Goal: Information Seeking & Learning: Learn about a topic

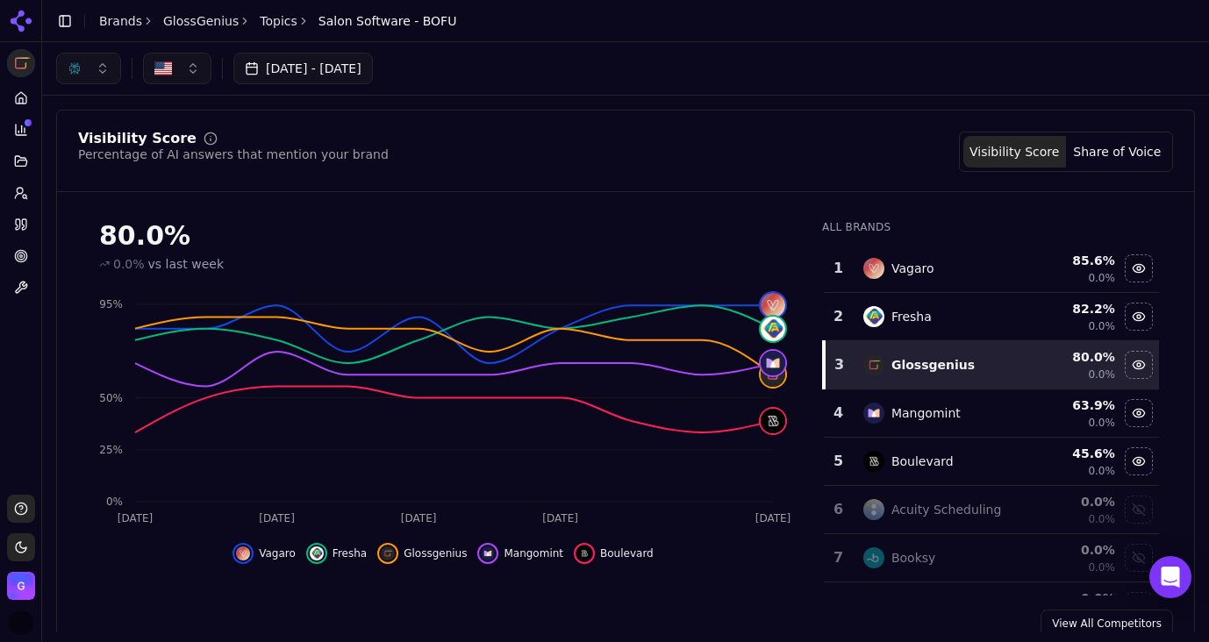
click at [102, 63] on button "button" at bounding box center [88, 69] width 65 height 32
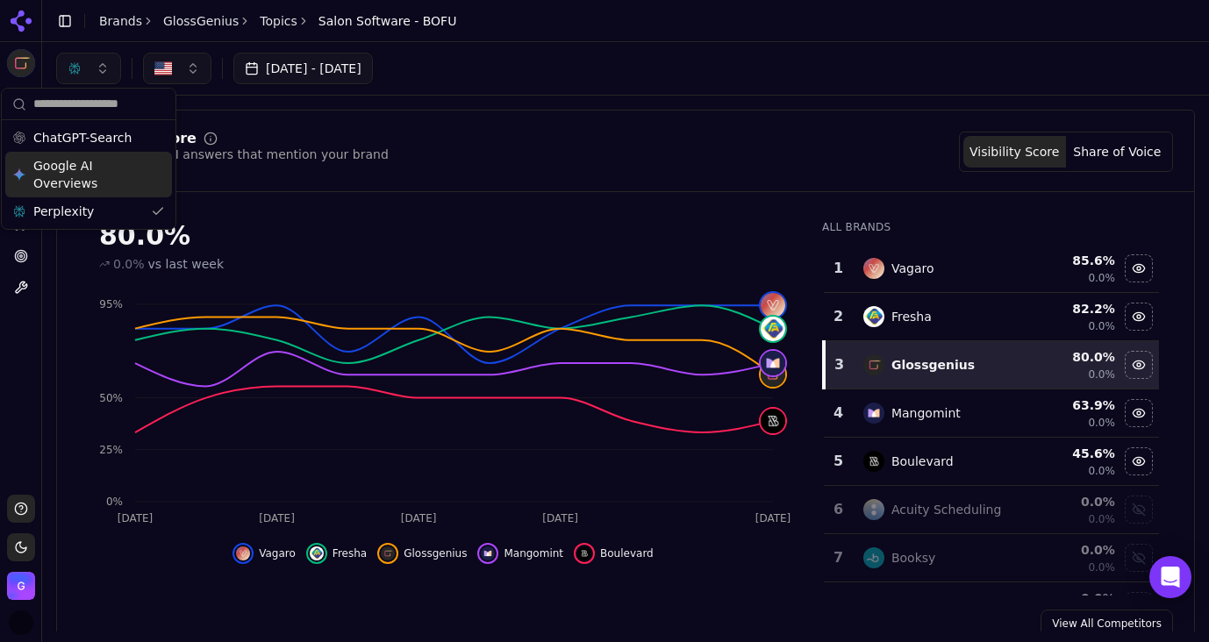
click at [65, 176] on span "Google AI Overviews" at bounding box center [88, 174] width 111 height 35
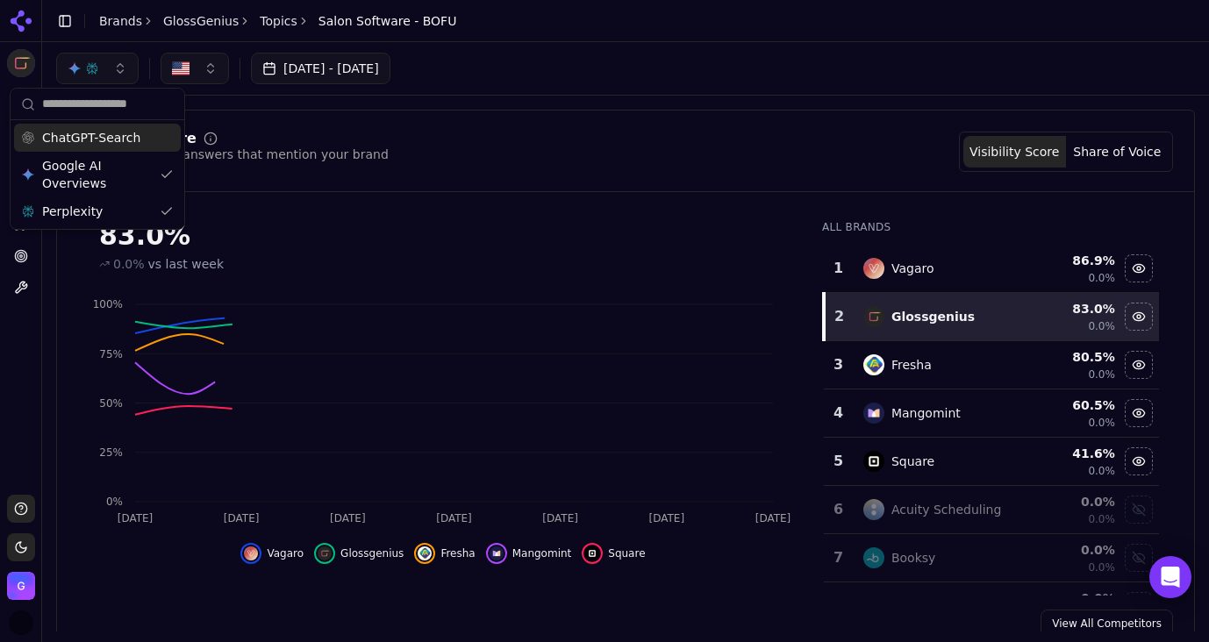
click at [62, 138] on span "ChatGPT-Search" at bounding box center [91, 138] width 98 height 18
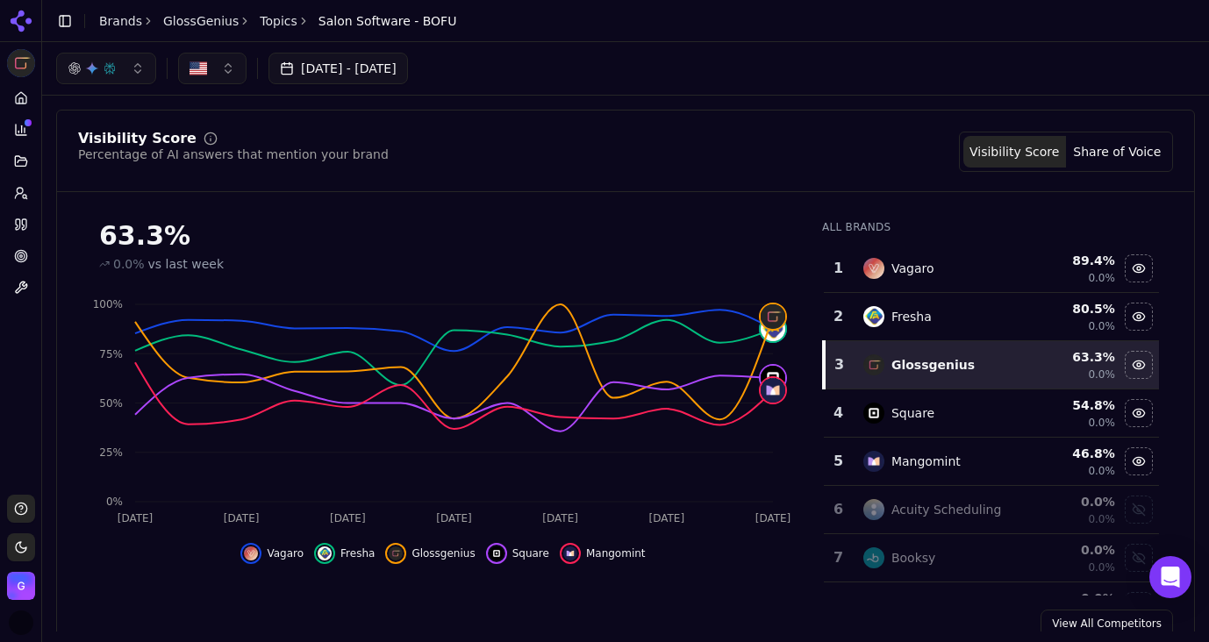
click at [664, 91] on div "[DATE] - [DATE]" at bounding box center [625, 68] width 1167 height 53
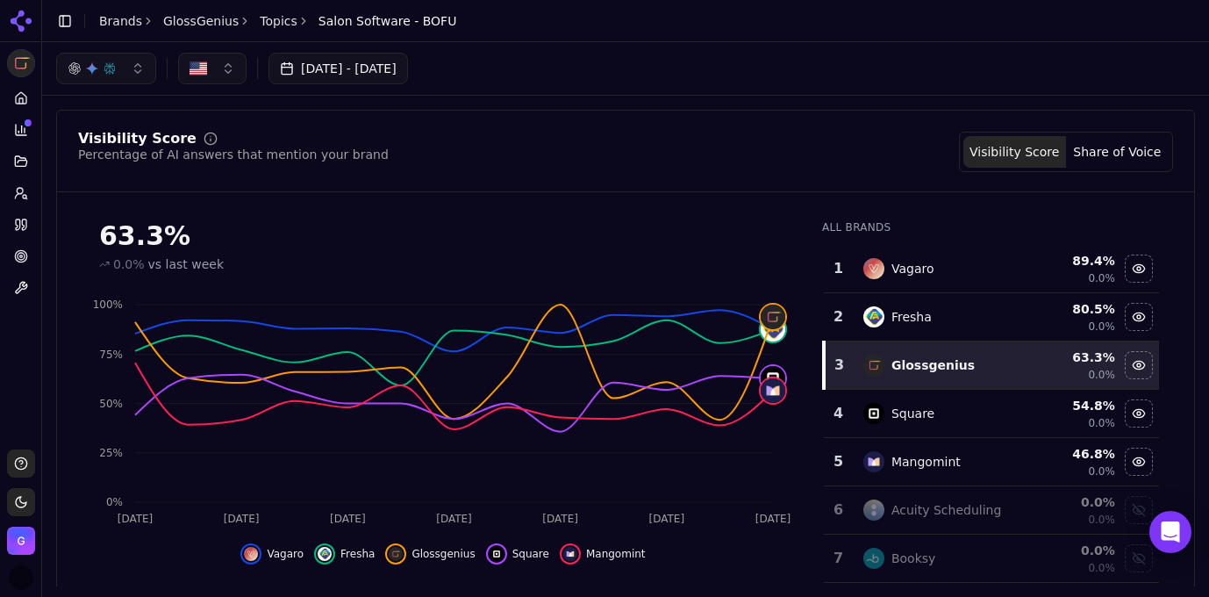
scroll to position [5, 0]
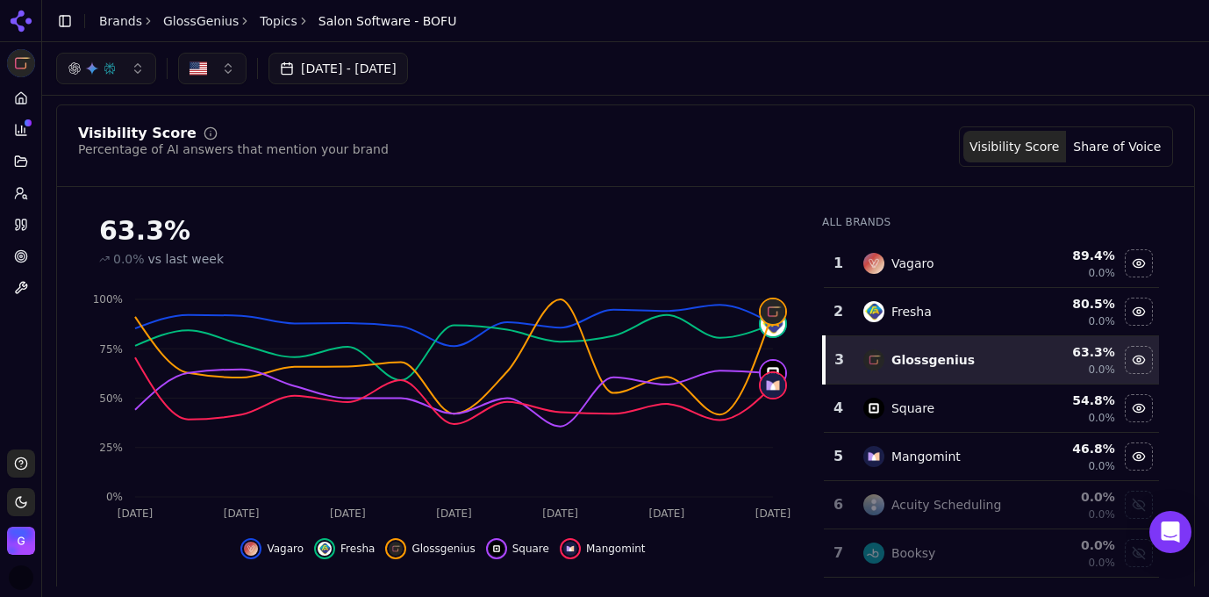
click at [120, 68] on button "button" at bounding box center [106, 69] width 100 height 32
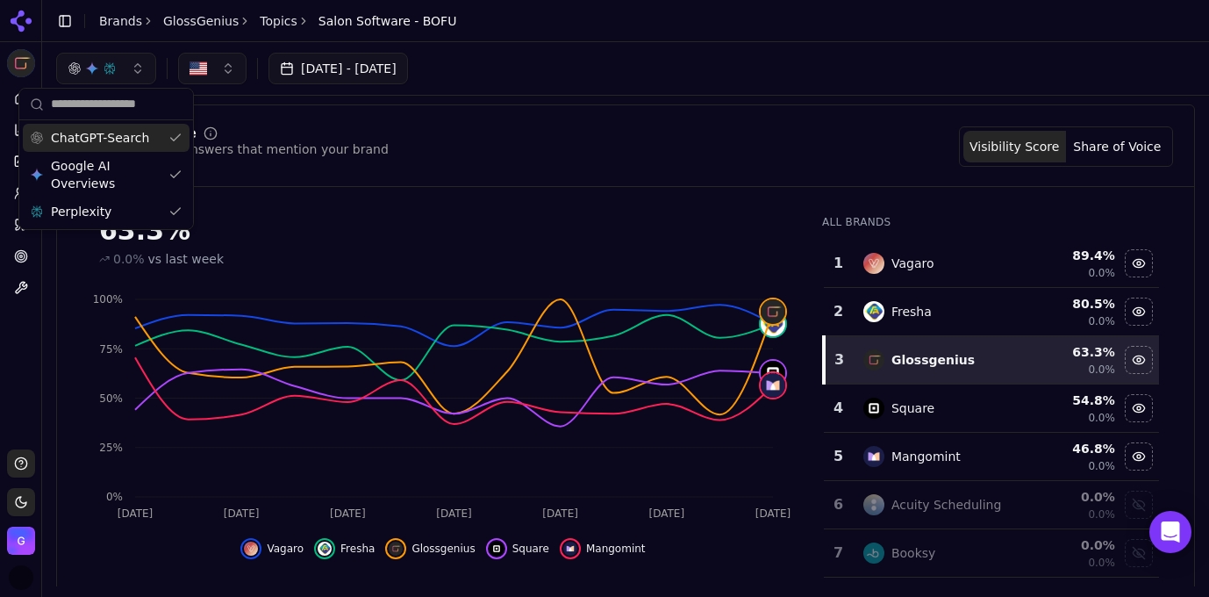
click at [650, 61] on div "[DATE] - [DATE]" at bounding box center [625, 69] width 1139 height 32
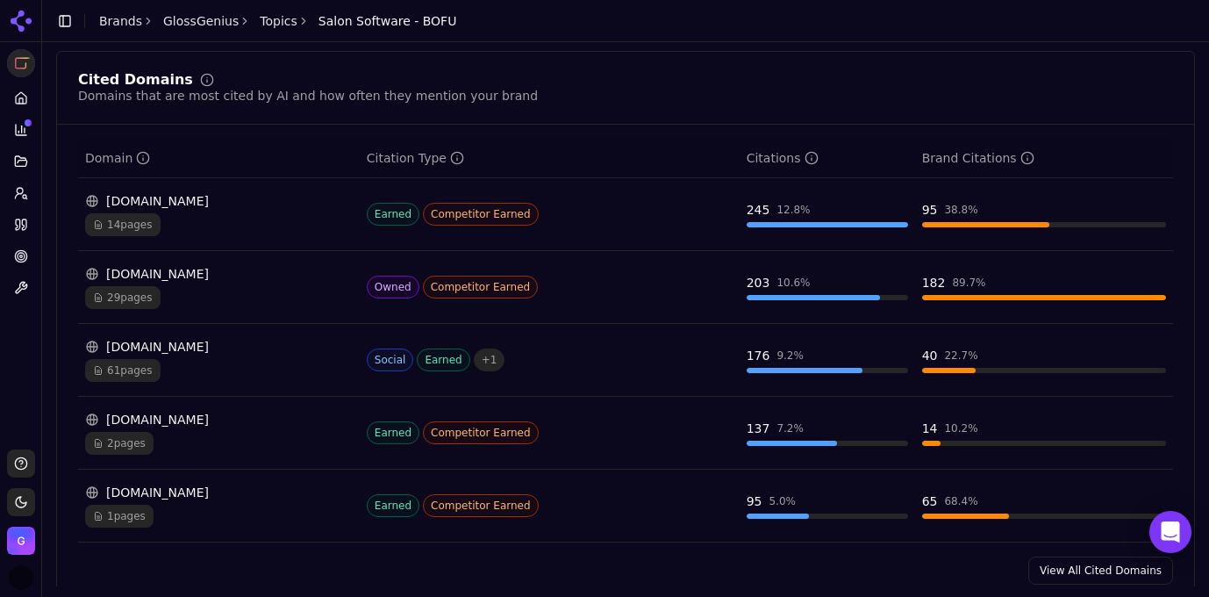
scroll to position [1279, 0]
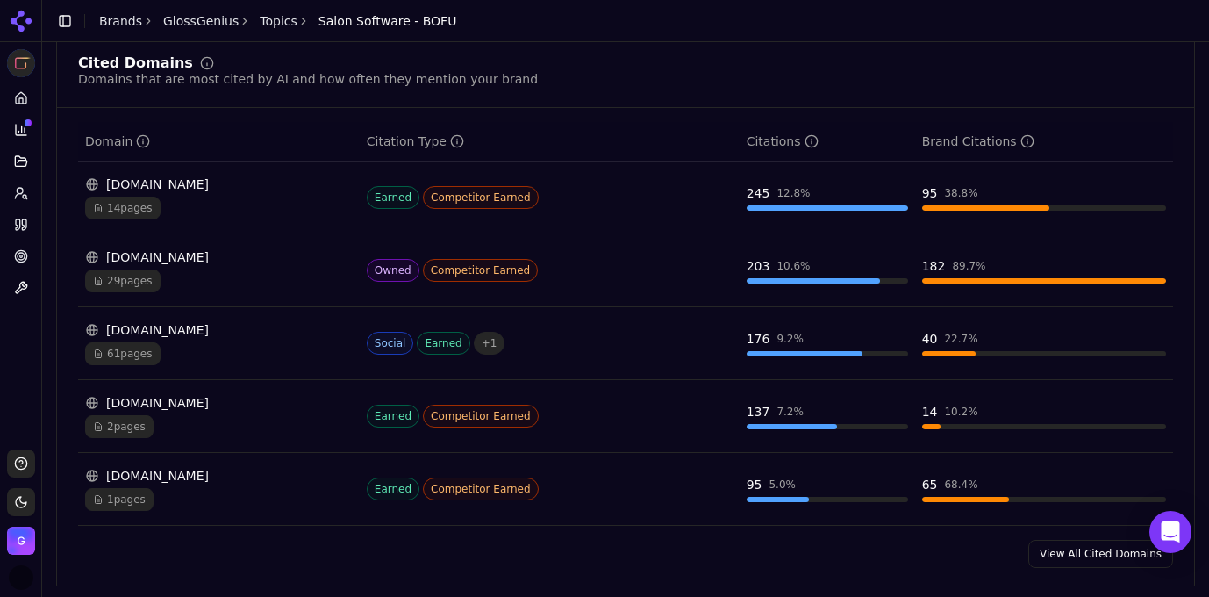
click at [871, 148] on div "Citations" at bounding box center [827, 141] width 161 height 18
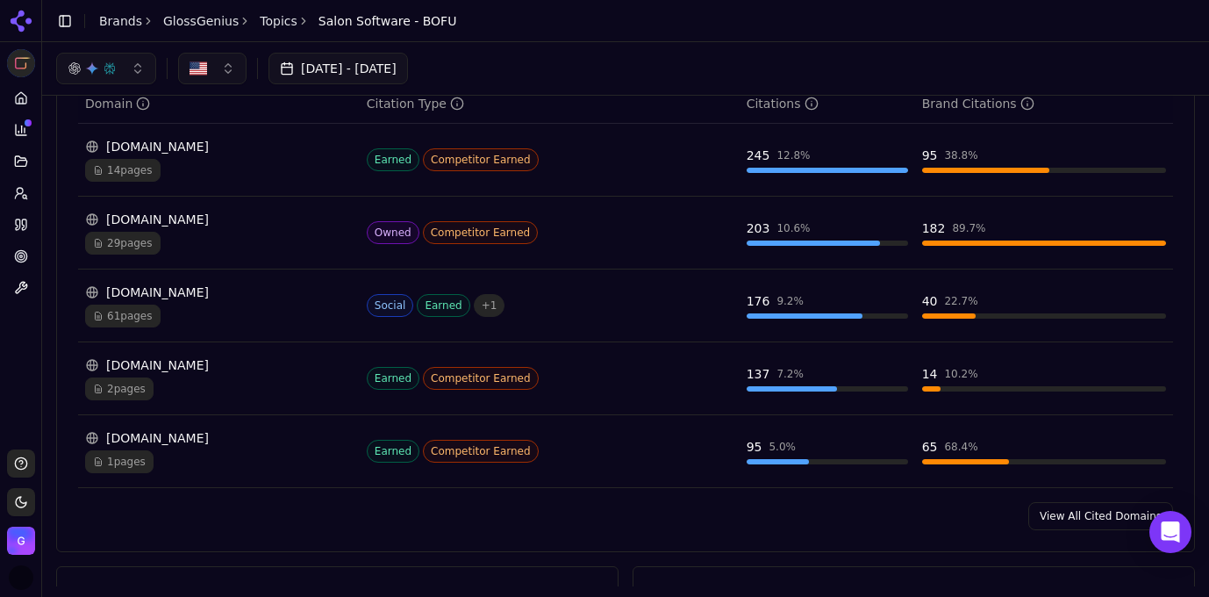
scroll to position [1304, 0]
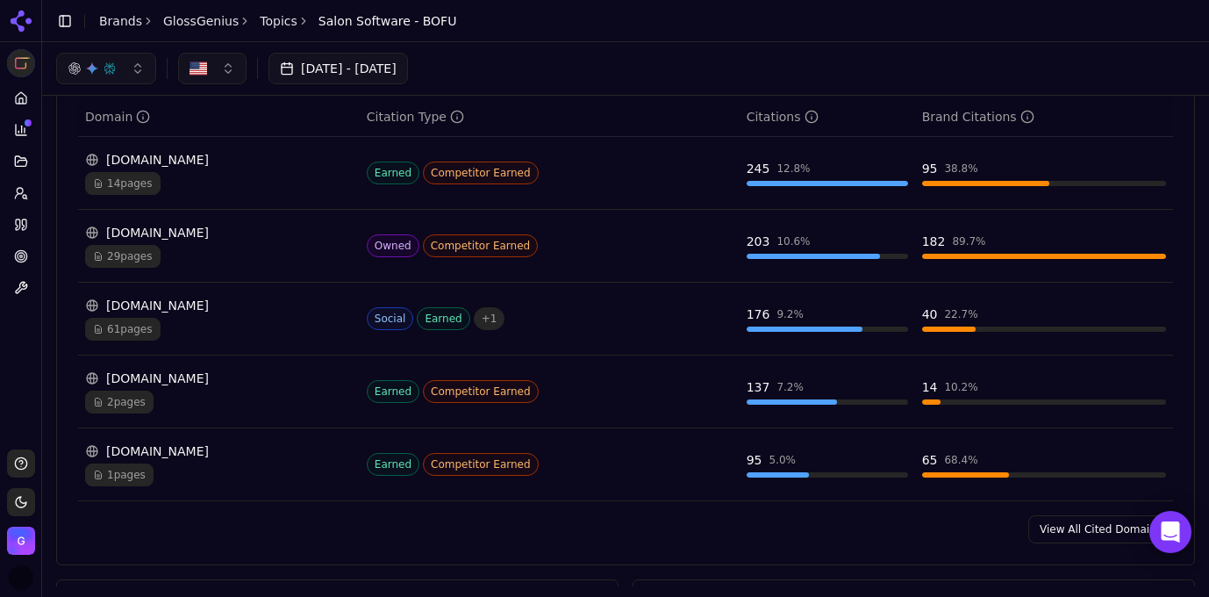
click at [1080, 533] on link "View All Cited Domains" at bounding box center [1100, 529] width 145 height 28
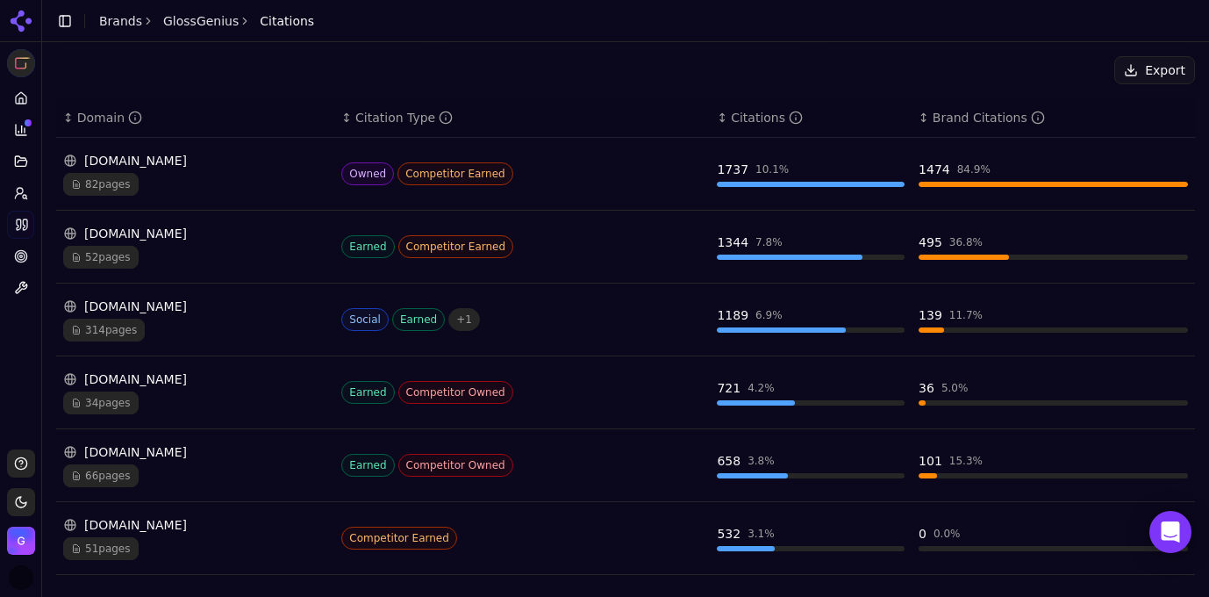
scroll to position [241, 0]
click at [776, 118] on div "Citations" at bounding box center [767, 117] width 72 height 18
click at [258, 175] on div "82 pages" at bounding box center [195, 183] width 264 height 23
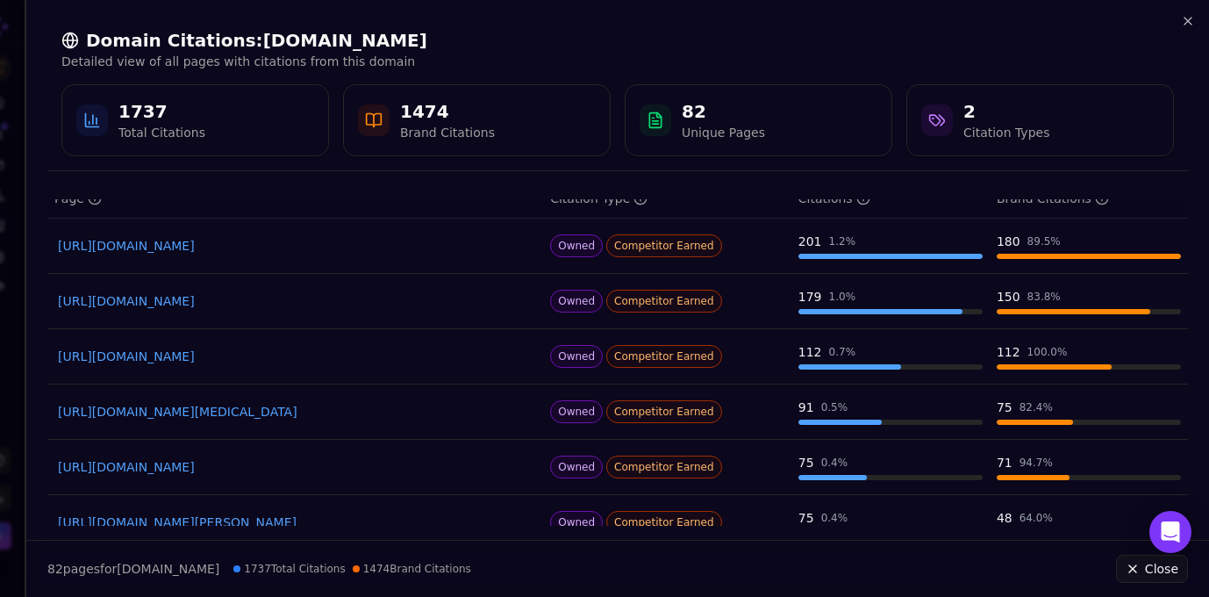
scroll to position [68, 0]
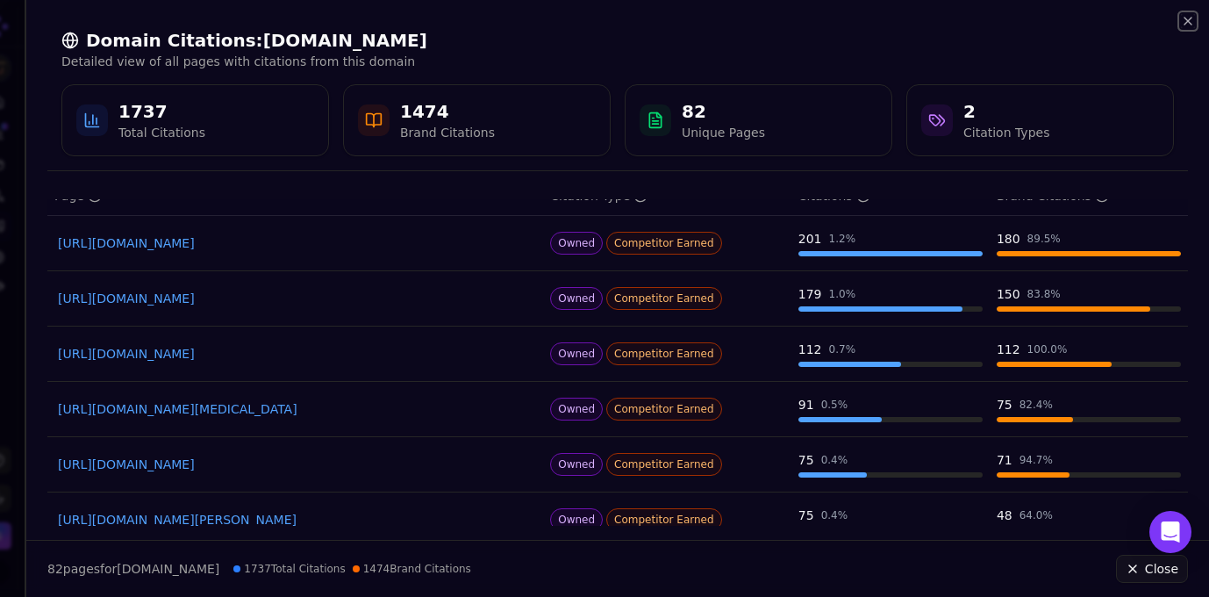
click at [1184, 22] on icon "button" at bounding box center [1188, 21] width 14 height 14
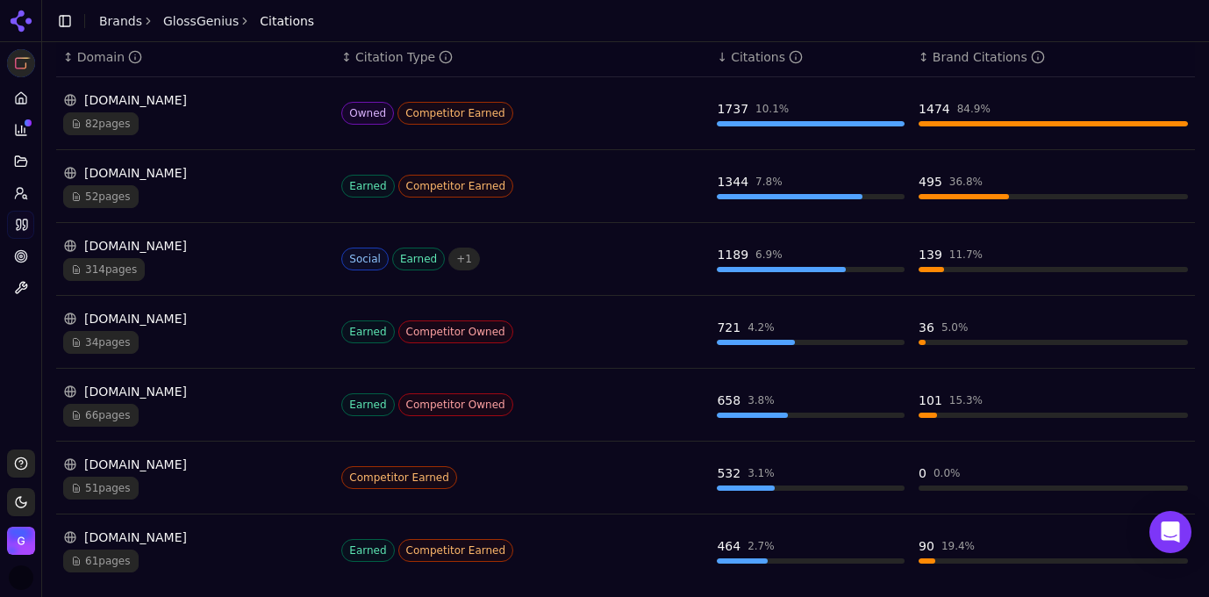
scroll to position [302, 0]
drag, startPoint x: 812, startPoint y: 108, endPoint x: 837, endPoint y: 110, distance: 25.5
click at [789, 108] on div "10.1 %" at bounding box center [771, 108] width 33 height 14
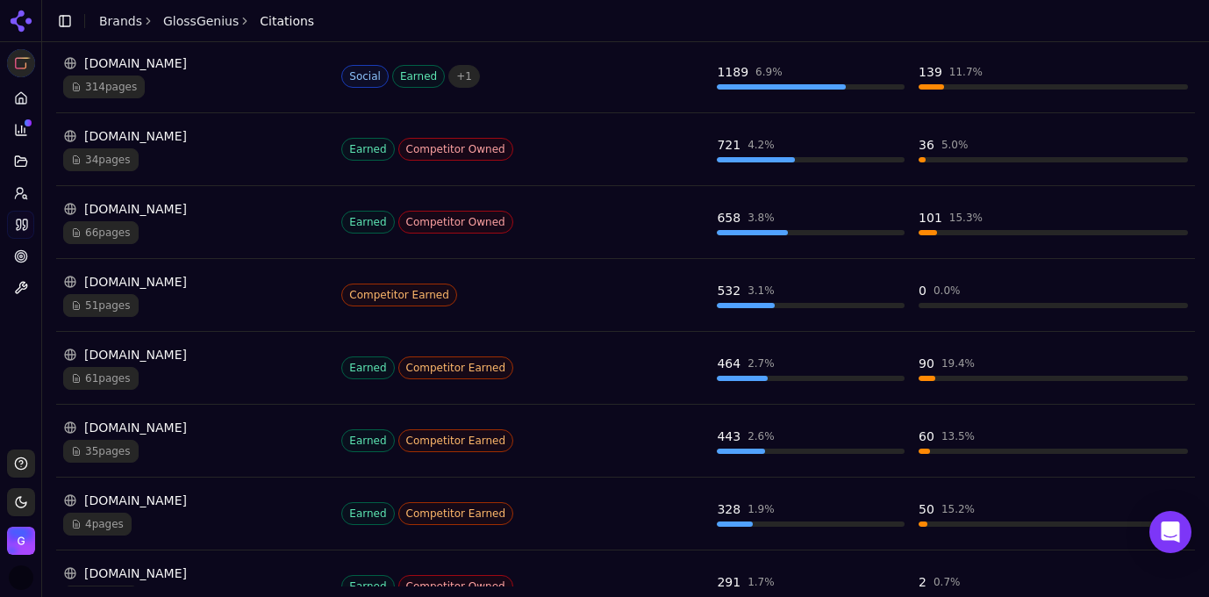
scroll to position [576, 0]
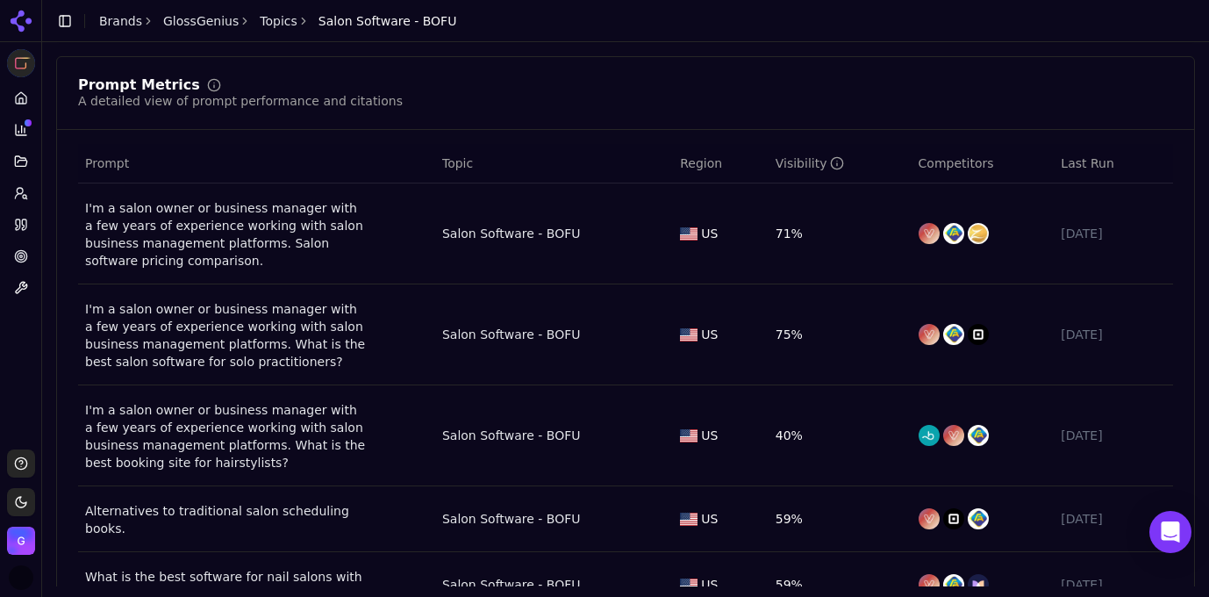
scroll to position [619, 0]
click at [226, 239] on div "I'm a salon owner or business manager with a few years of experience working wi…" at bounding box center [225, 233] width 281 height 70
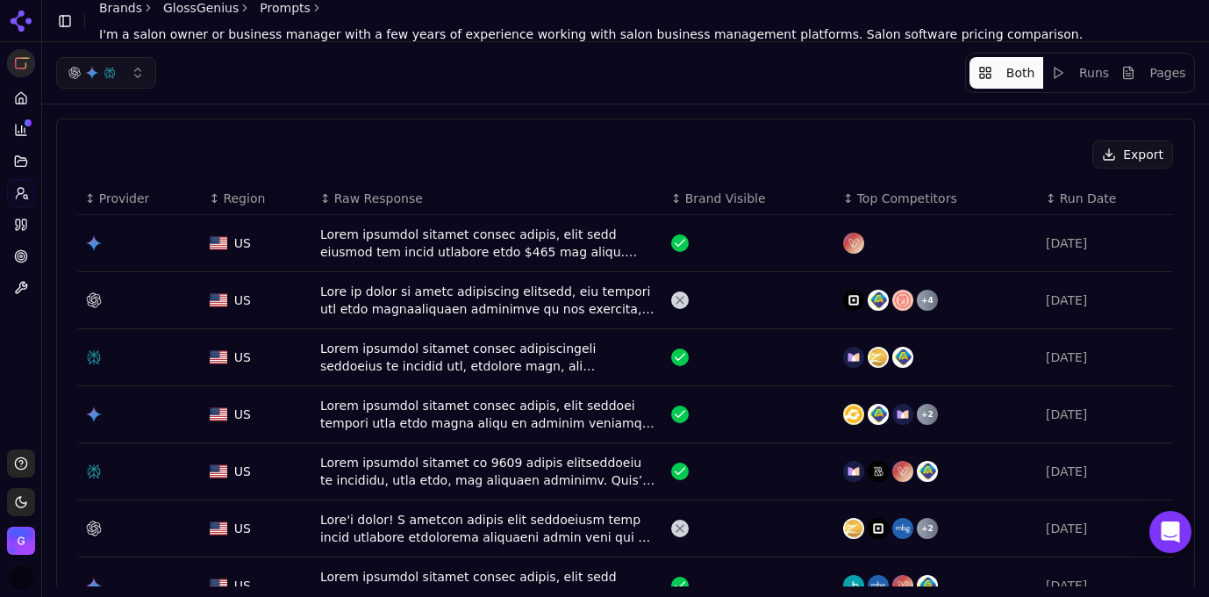
click at [369, 247] on div "Data table" at bounding box center [488, 242] width 337 height 35
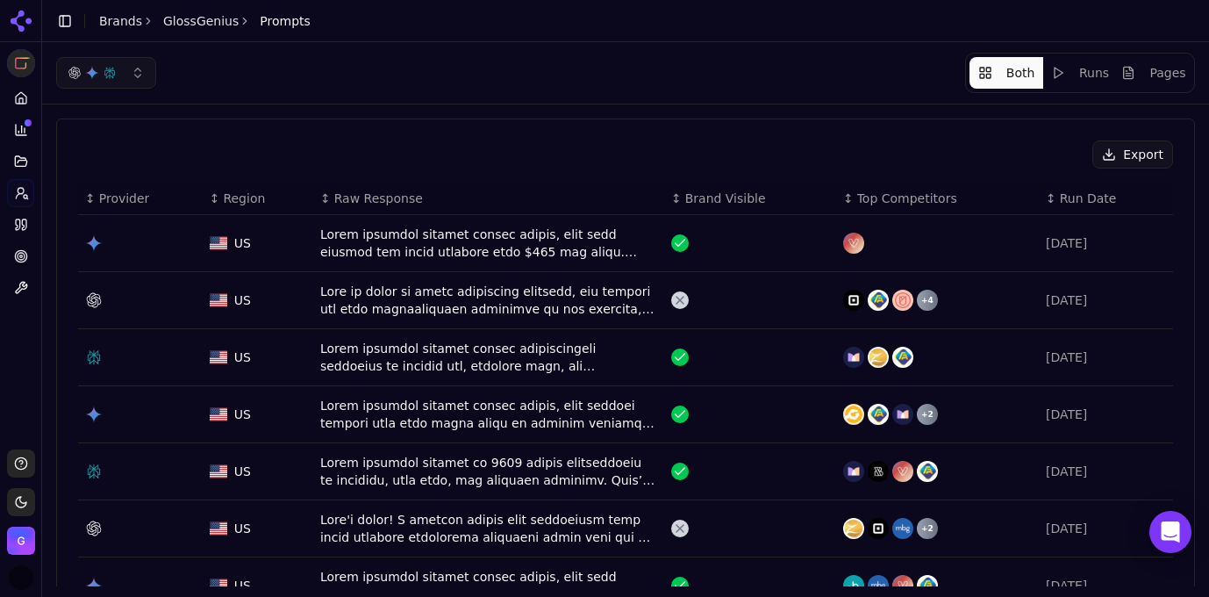
click at [18, 167] on icon at bounding box center [21, 161] width 14 height 14
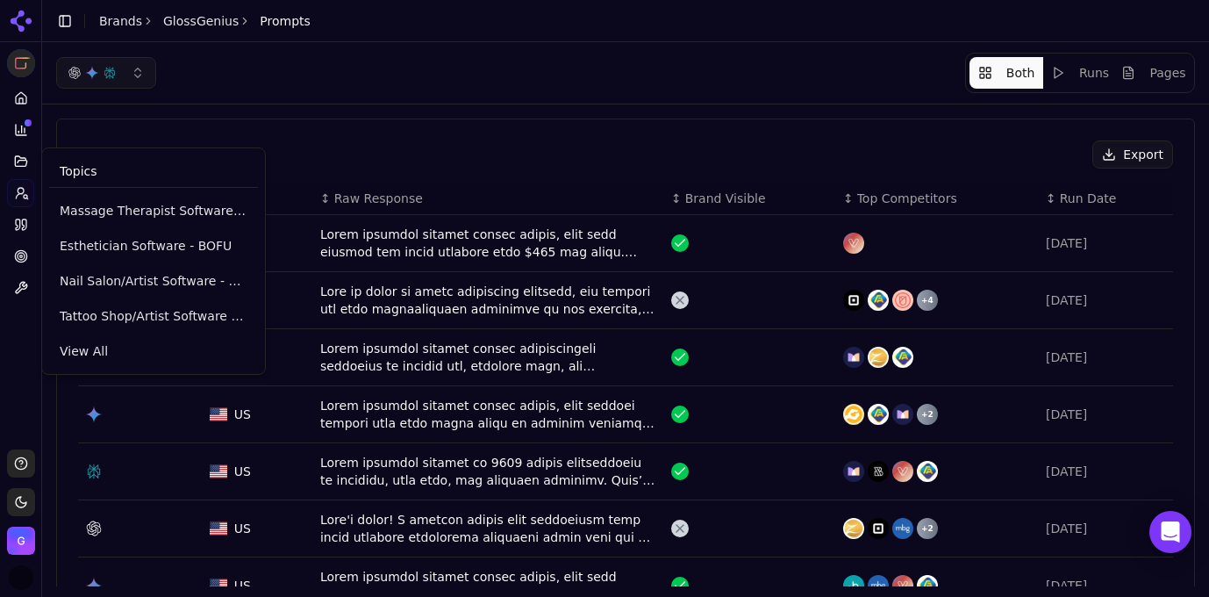
click at [83, 351] on span "View All" at bounding box center [154, 351] width 188 height 18
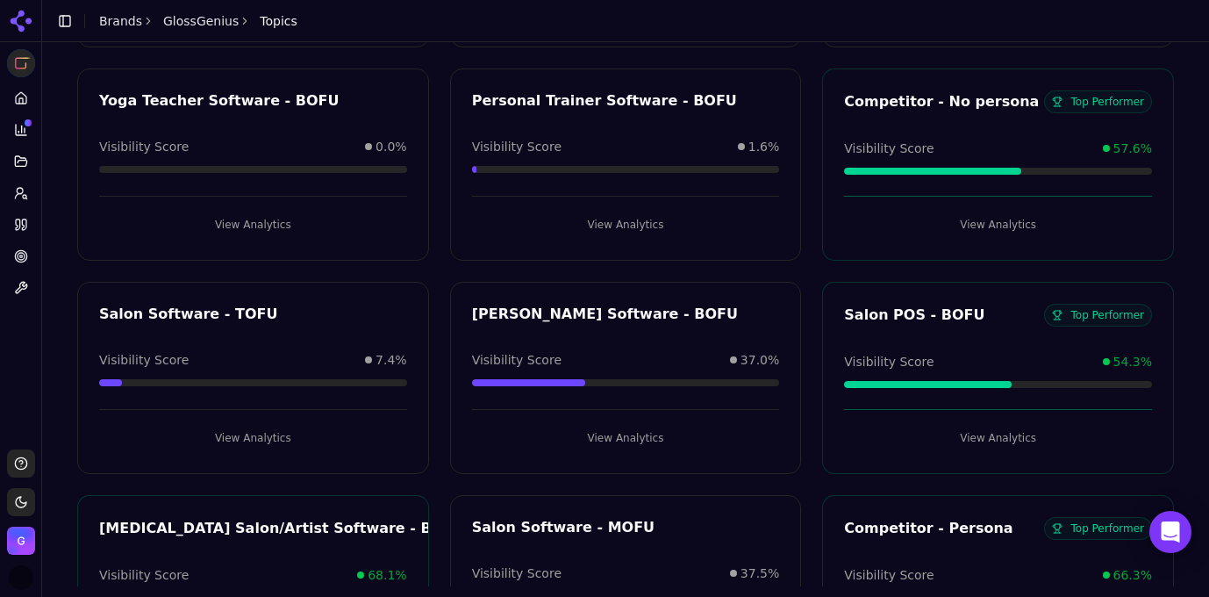
scroll to position [1148, 0]
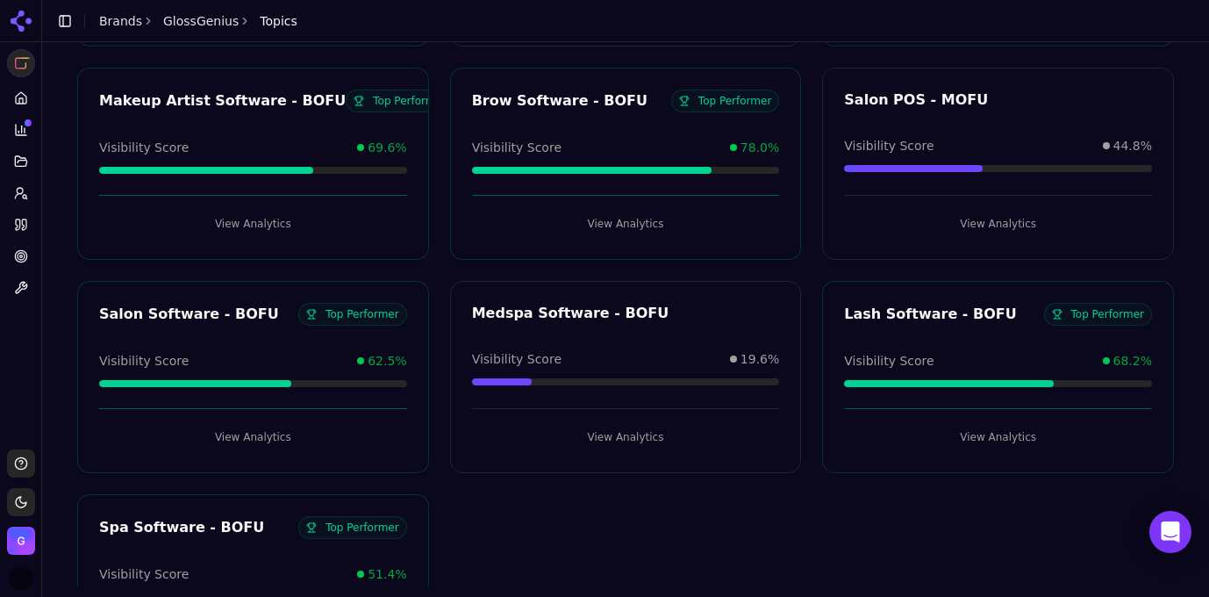
click at [197, 310] on div "Salon Software - BOFU" at bounding box center [198, 314] width 199 height 21
click at [249, 440] on button "View Analytics" at bounding box center [253, 437] width 308 height 28
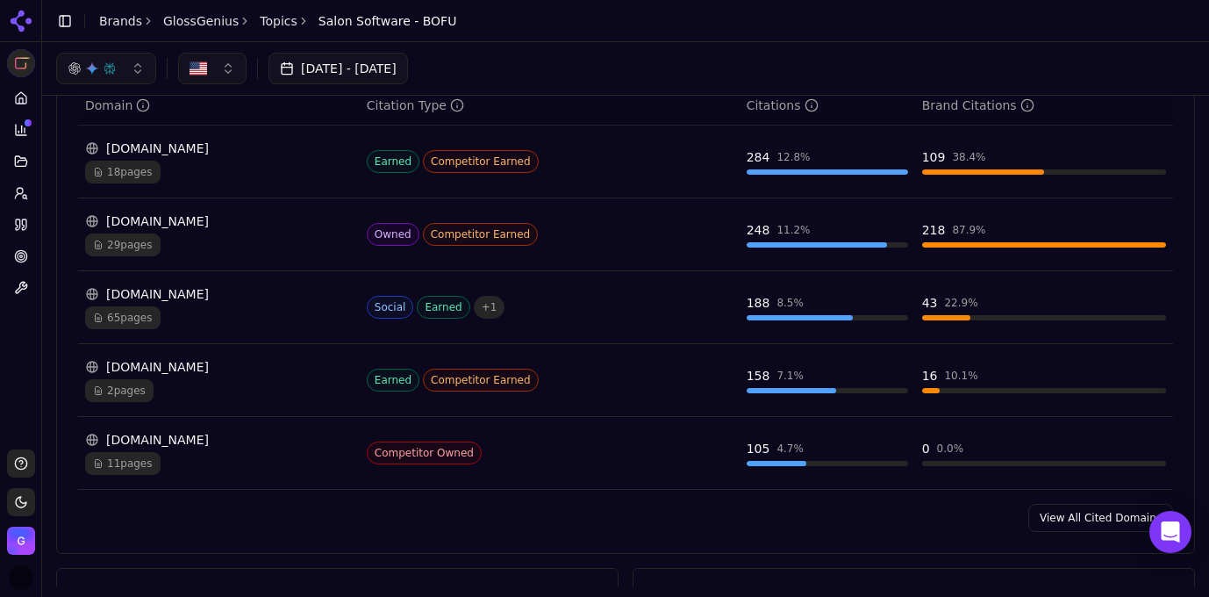
scroll to position [1273, 0]
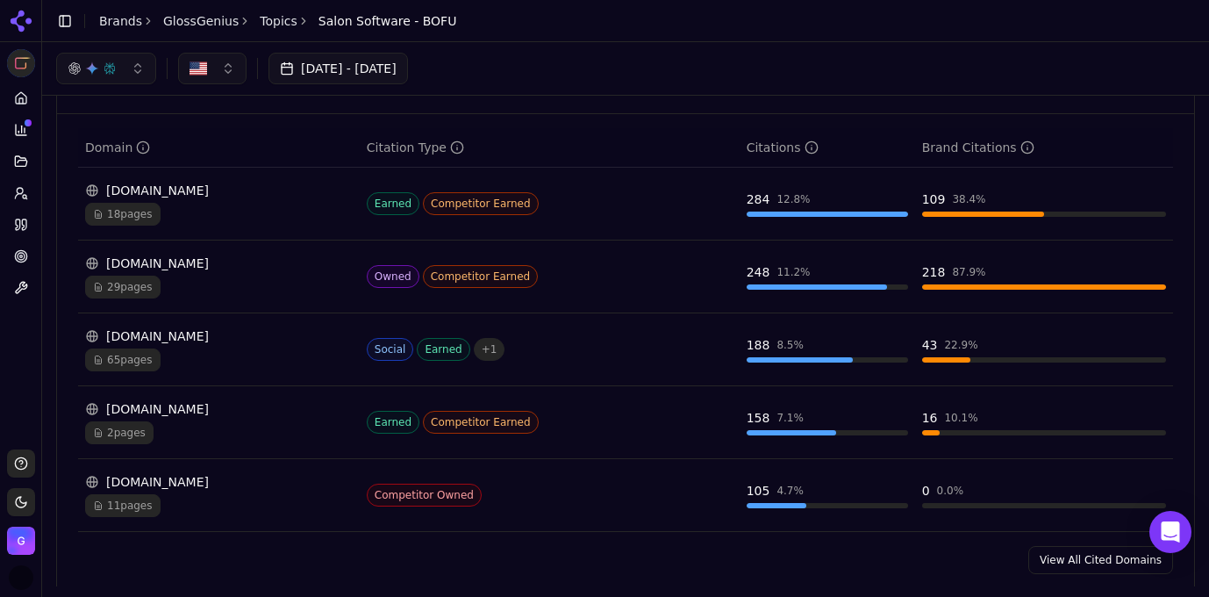
click at [1061, 558] on link "View All Cited Domains" at bounding box center [1100, 560] width 145 height 28
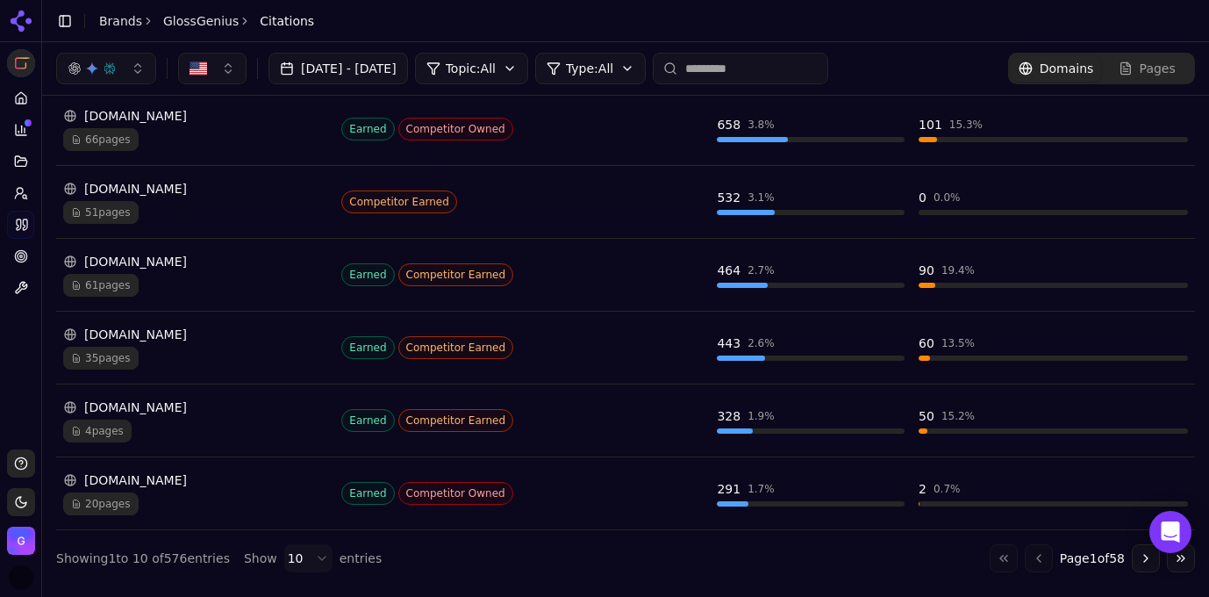
scroll to position [576, 0]
click at [318, 557] on html "GlossGenius Platform Home Competition Topics Prompts Citations Optimize Toolbox…" at bounding box center [604, 298] width 1209 height 597
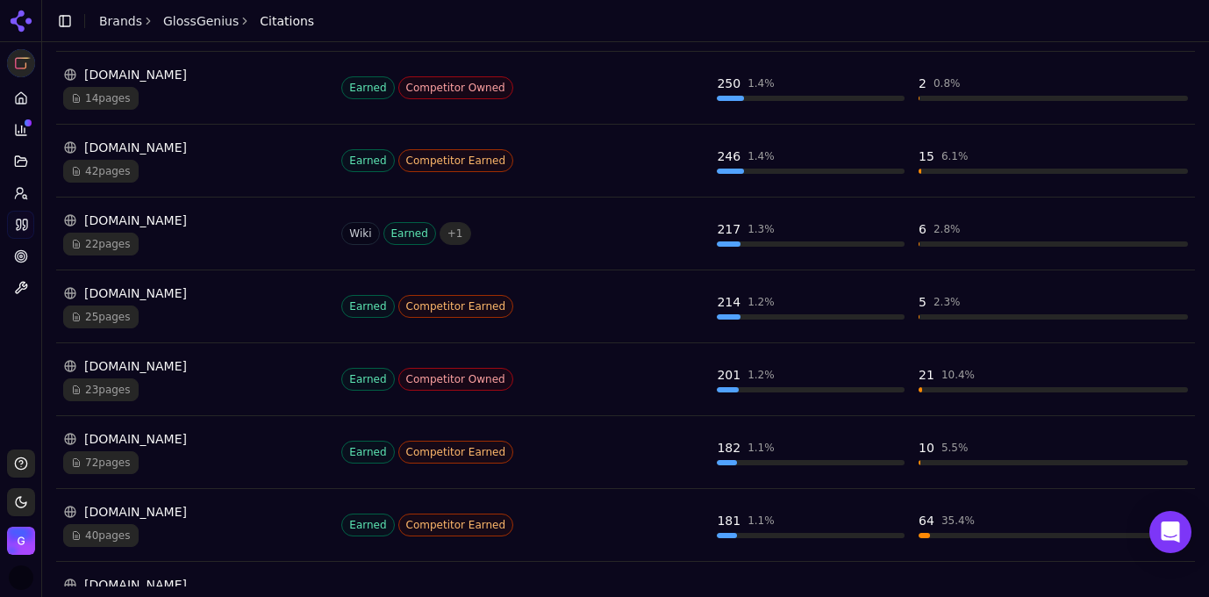
scroll to position [1305, 0]
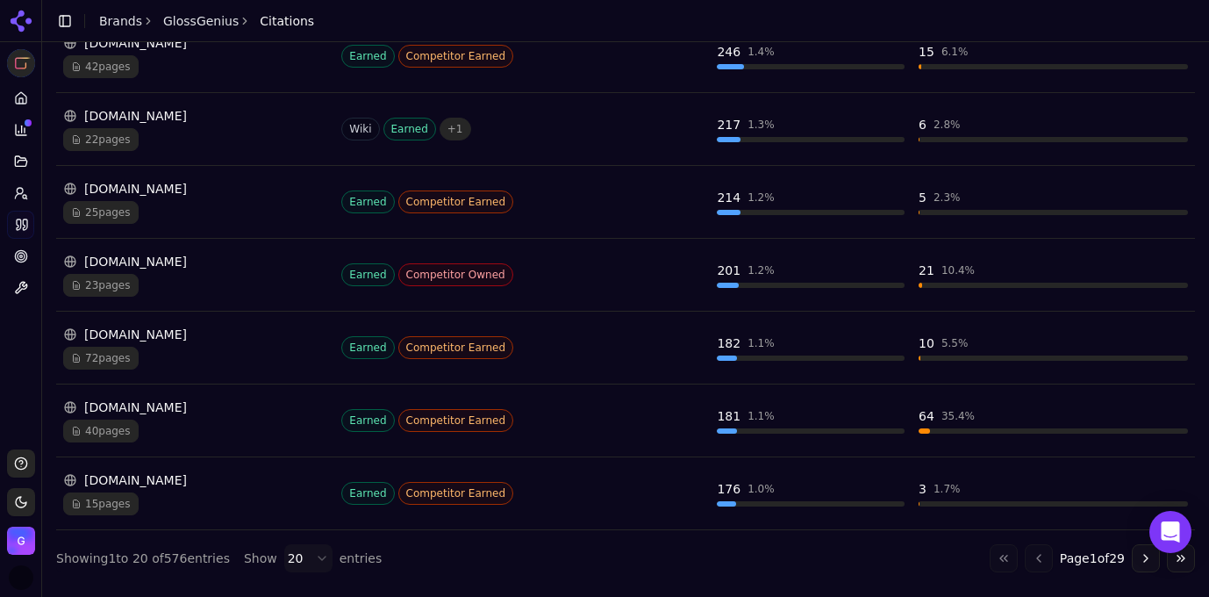
click at [308, 567] on html "GlossGenius Platform Home Competition Topics Prompts Citations Optimize Toolbox…" at bounding box center [604, 298] width 1209 height 597
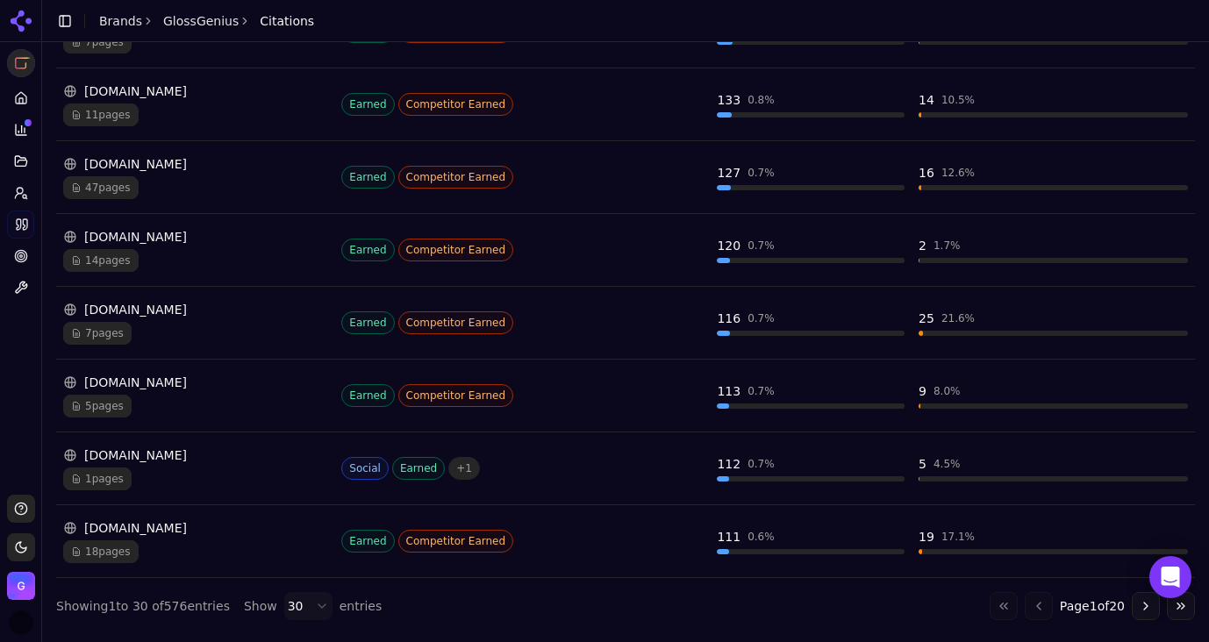
scroll to position [1987, 0]
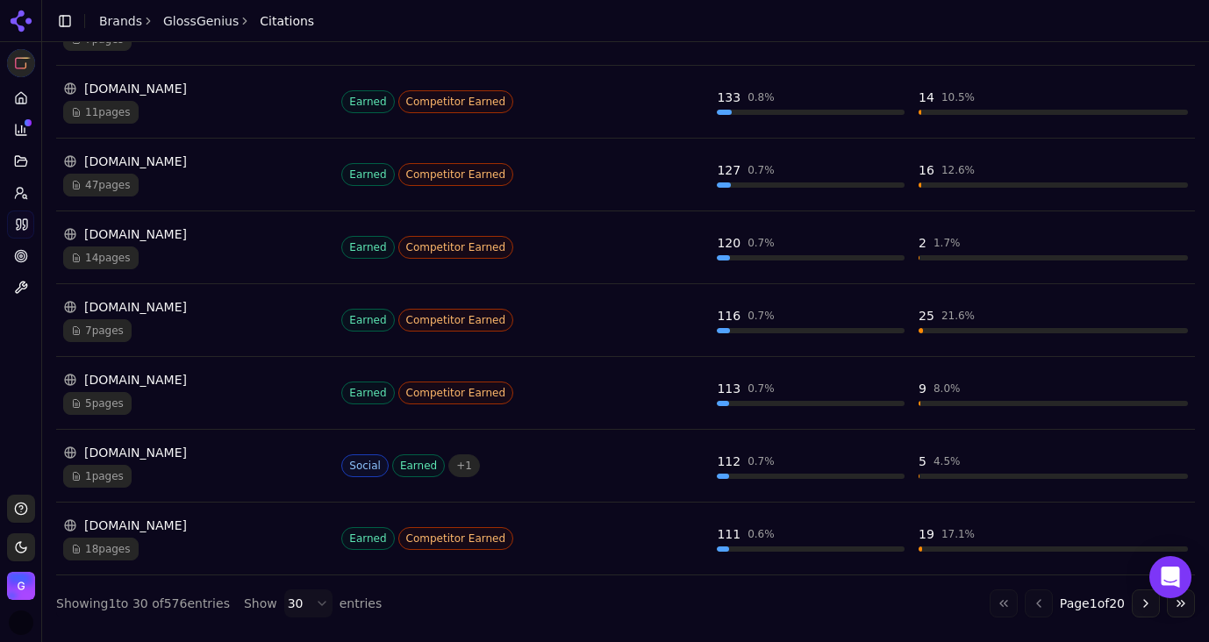
click at [314, 606] on html "GlossGenius Platform Home Competition Topics Prompts Citations Optimize Toolbox…" at bounding box center [604, 321] width 1209 height 642
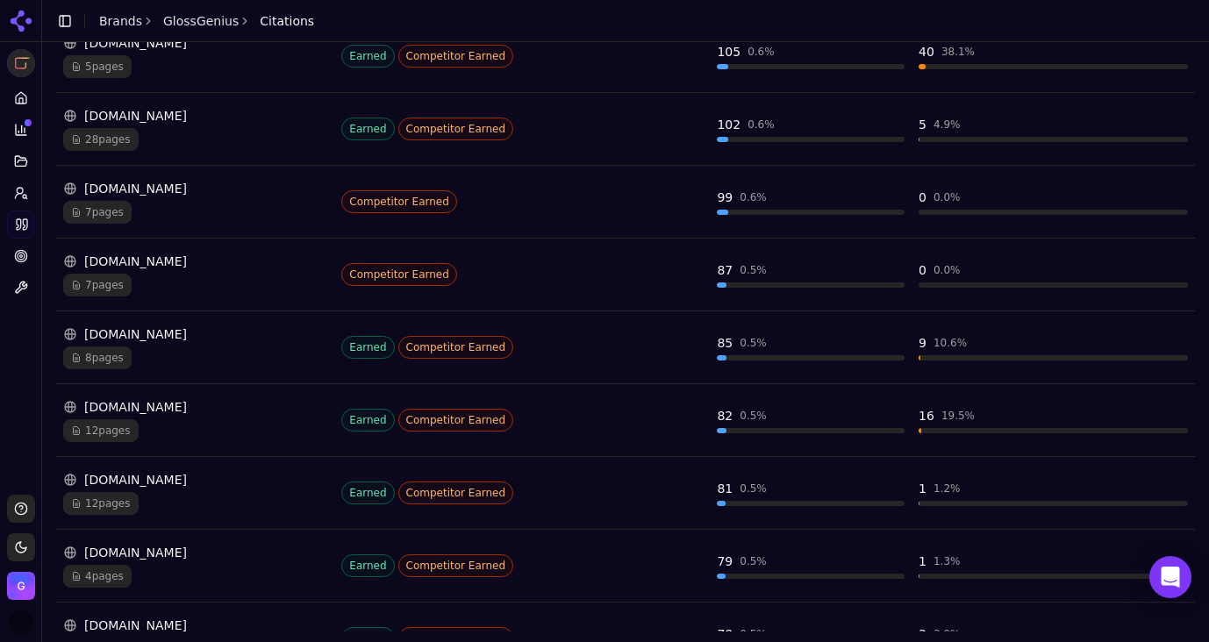
scroll to position [2715, 0]
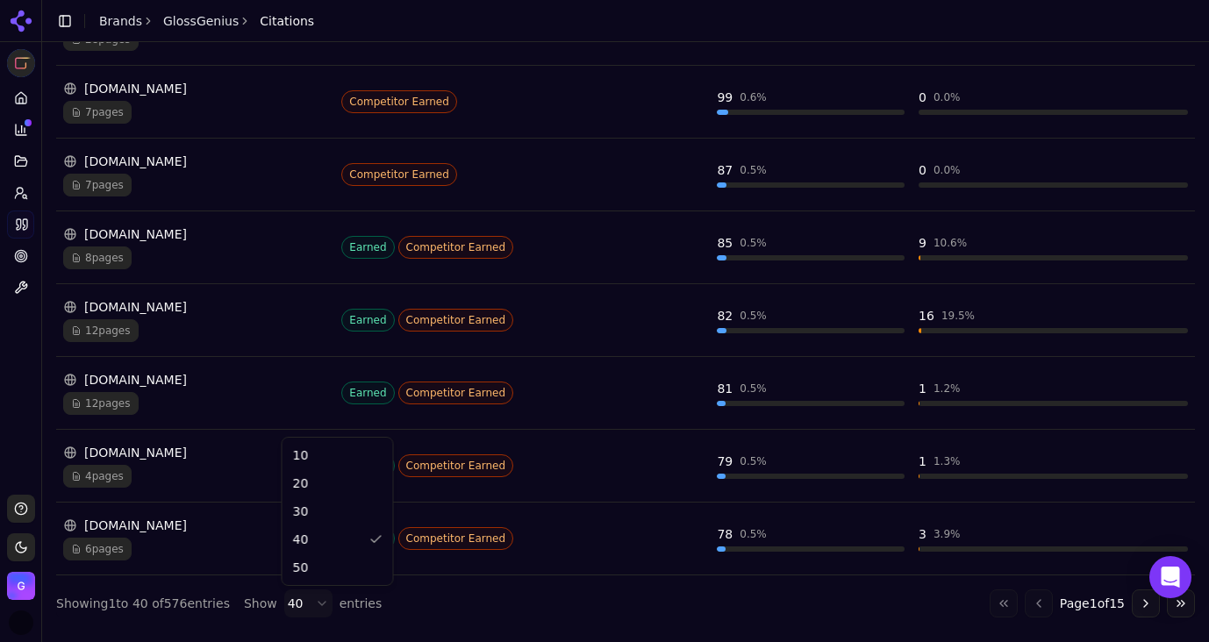
click at [307, 604] on html "GlossGenius Platform Home Competition Topics Prompts Citations Optimize Toolbox…" at bounding box center [604, 321] width 1209 height 642
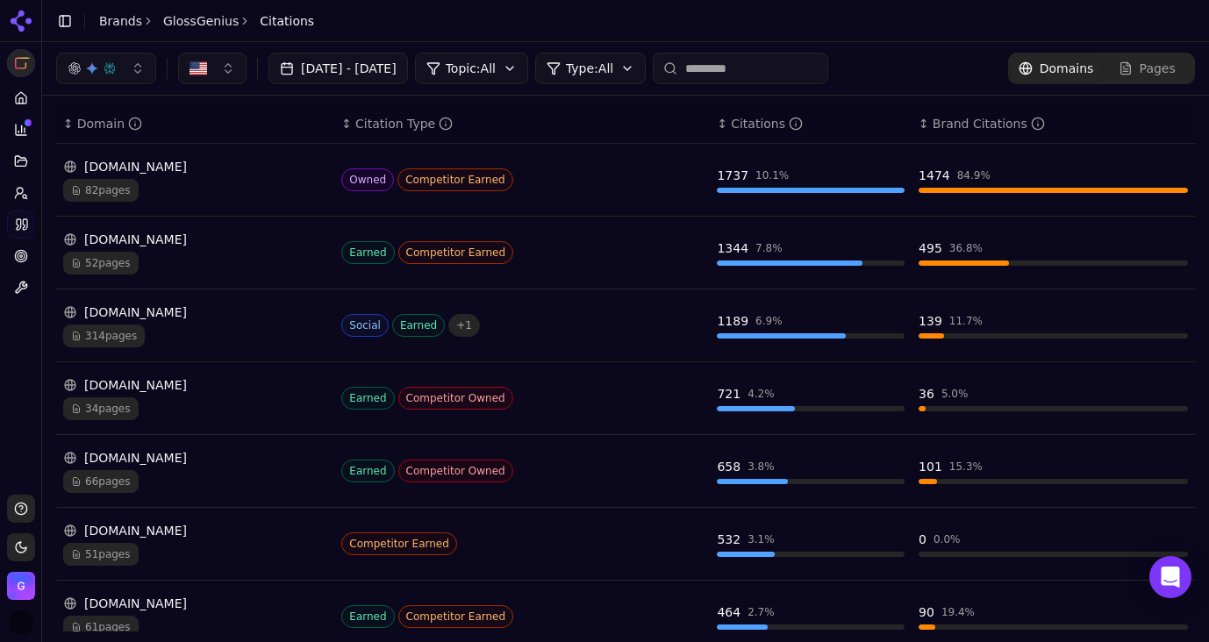
scroll to position [0, 0]
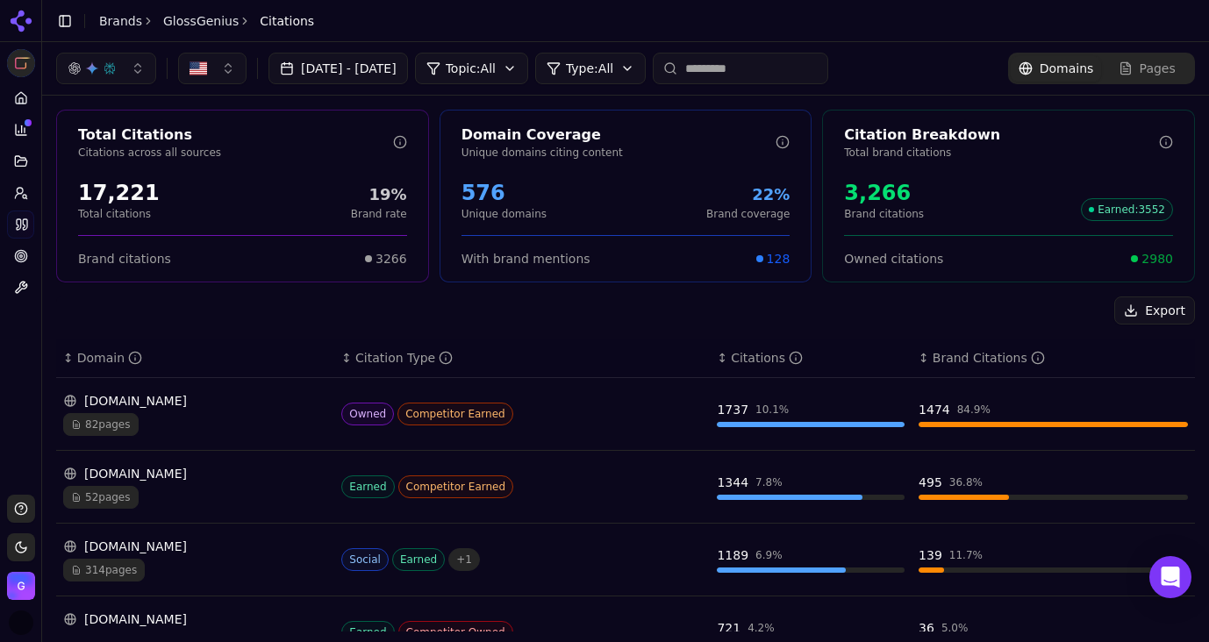
click at [486, 164] on div "Domain Coverage Unique domains citing content 576 Unique domains 22% Brand cove…" at bounding box center [626, 196] width 373 height 173
click at [486, 164] on div "Domain Coverage Unique domains citing content" at bounding box center [625, 145] width 371 height 40
click at [508, 135] on div "Domain Coverage" at bounding box center [618, 135] width 315 height 21
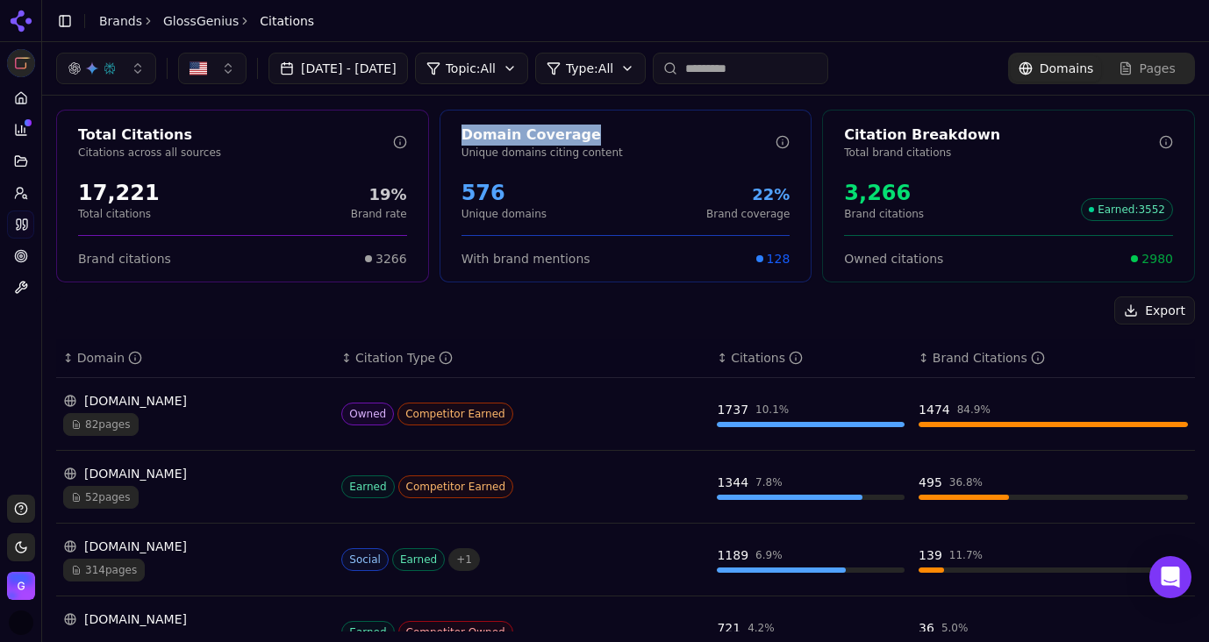
click at [508, 135] on div "Domain Coverage" at bounding box center [618, 135] width 315 height 21
click at [780, 262] on span "128" at bounding box center [779, 259] width 24 height 18
drag, startPoint x: 374, startPoint y: 198, endPoint x: 418, endPoint y: 199, distance: 44.8
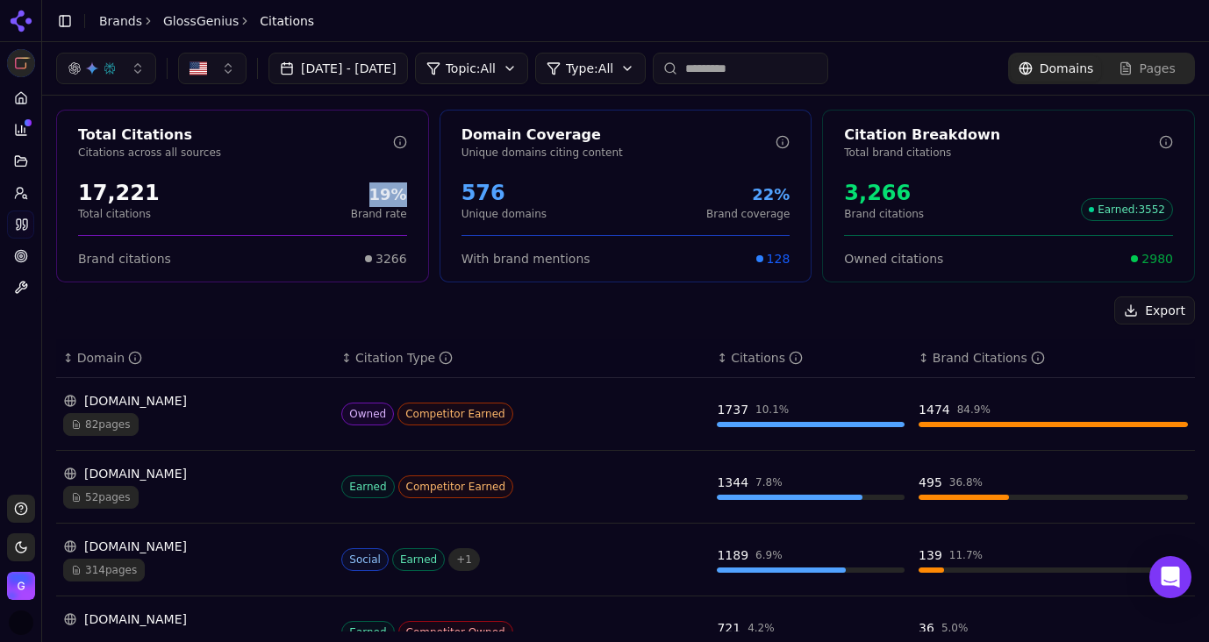
click at [418, 199] on div "17,221 Total citations 19% Brand rate" at bounding box center [242, 200] width 371 height 56
click at [1114, 211] on span "Earned : 3552" at bounding box center [1127, 209] width 92 height 23
click at [990, 318] on div "Export" at bounding box center [625, 311] width 1139 height 28
